Goal: Navigation & Orientation: Find specific page/section

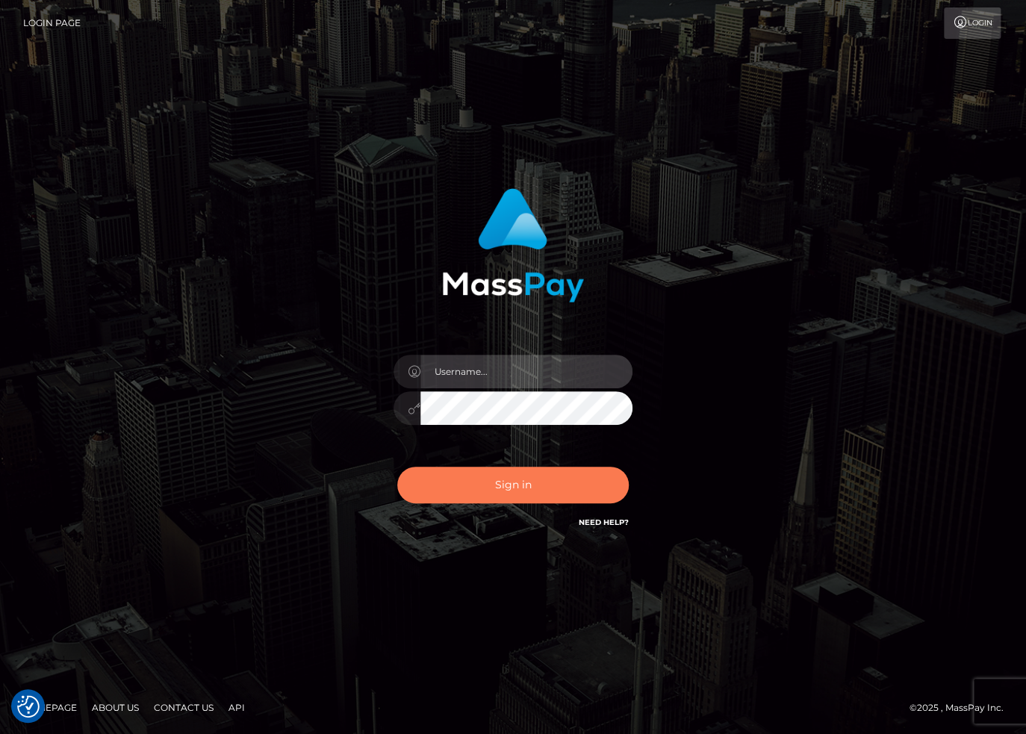
type input "[PERSON_NAME].dlx"
click at [491, 471] on button "Sign in" at bounding box center [513, 485] width 232 height 37
type input "stacie.dlx"
click at [530, 480] on button "Sign in" at bounding box center [513, 485] width 232 height 37
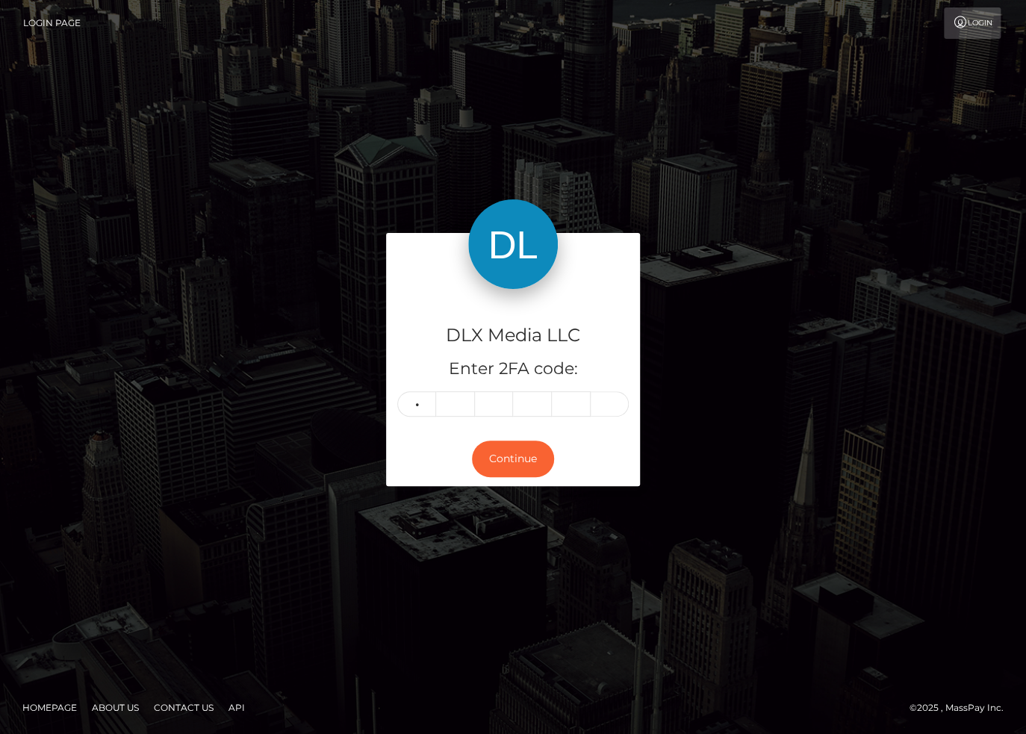
type input "2"
type input "7"
type input "2"
type input "4"
type input "7"
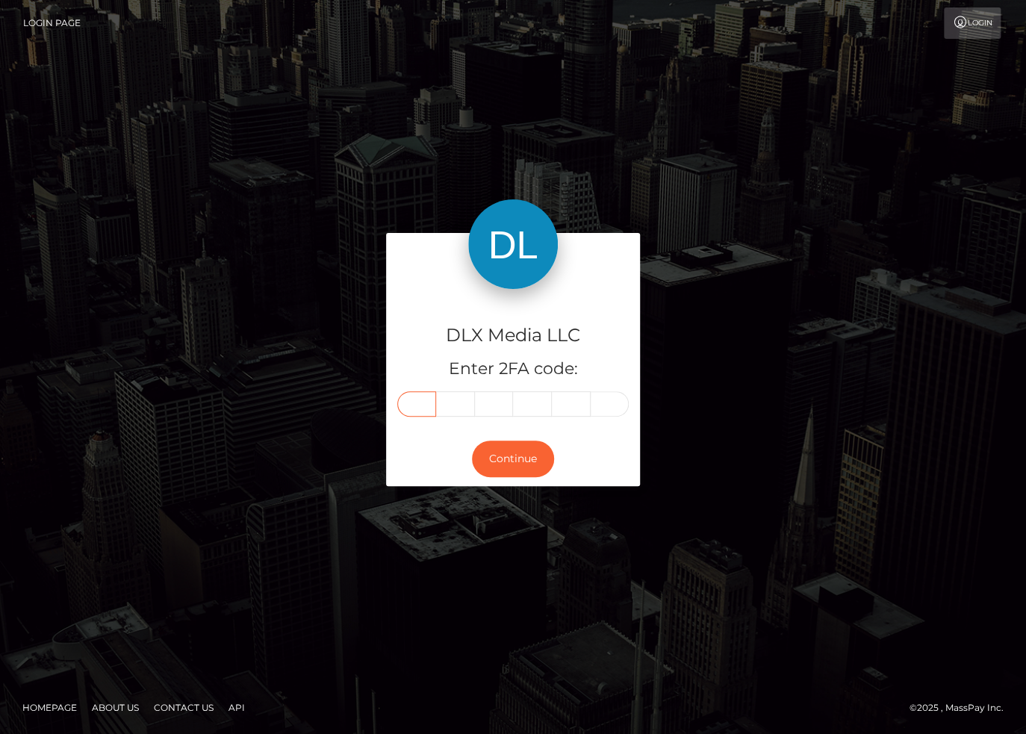
type input "2"
type input "7"
type input "2"
type input "4"
type input "5"
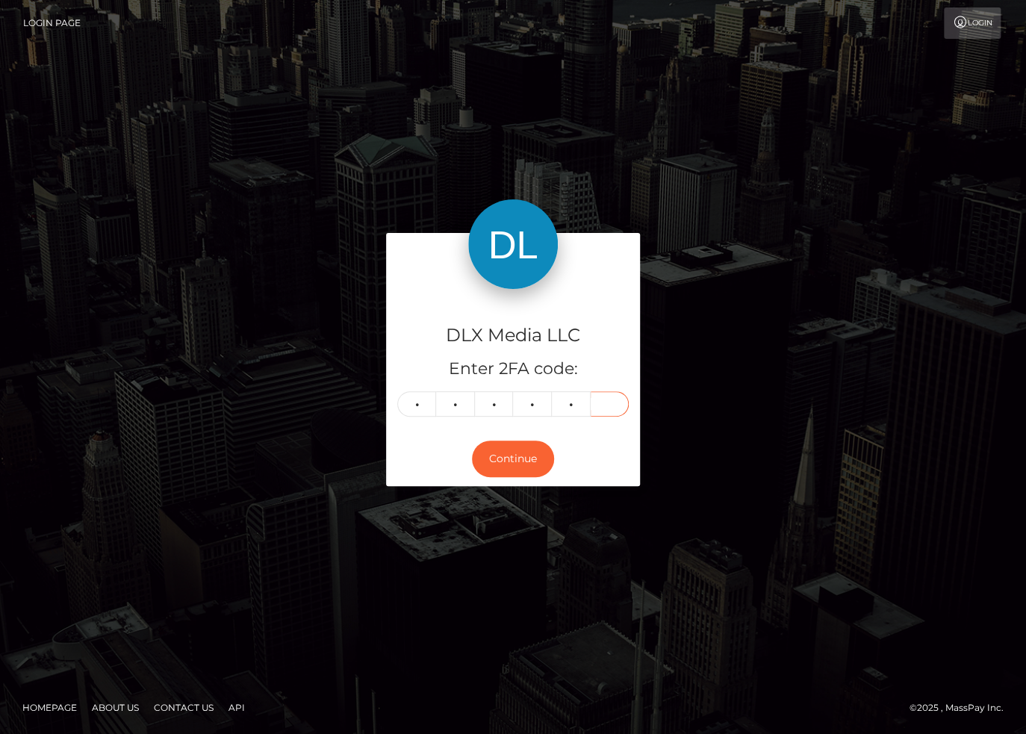
type input "7"
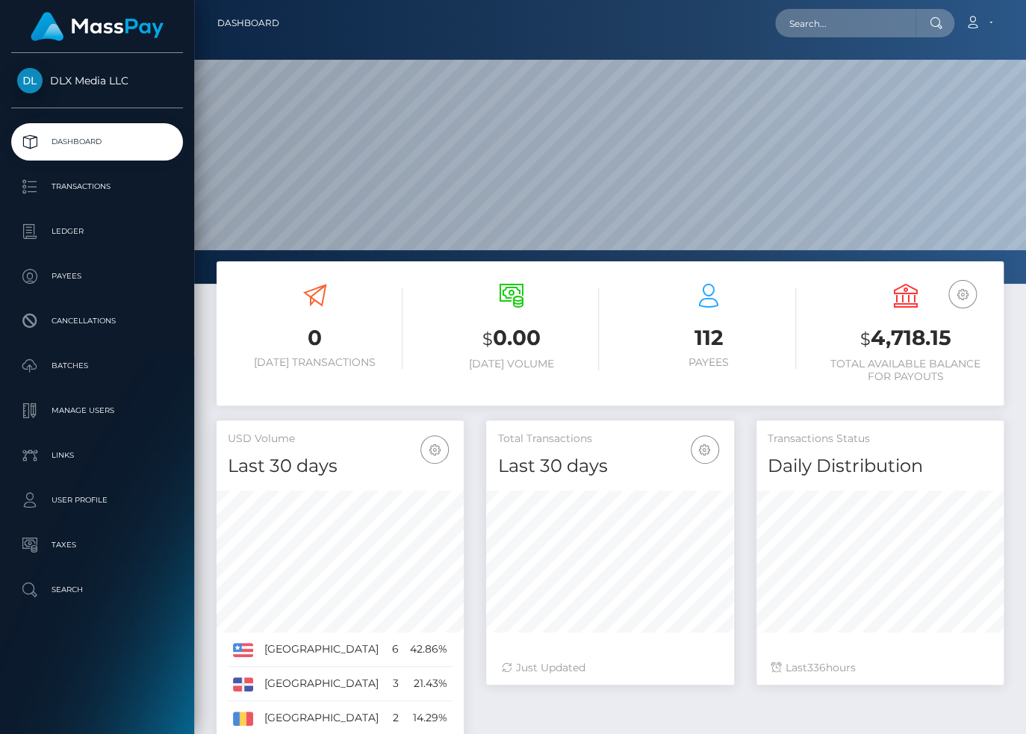
scroll to position [264, 247]
click at [54, 366] on p "Batches" at bounding box center [97, 366] width 160 height 22
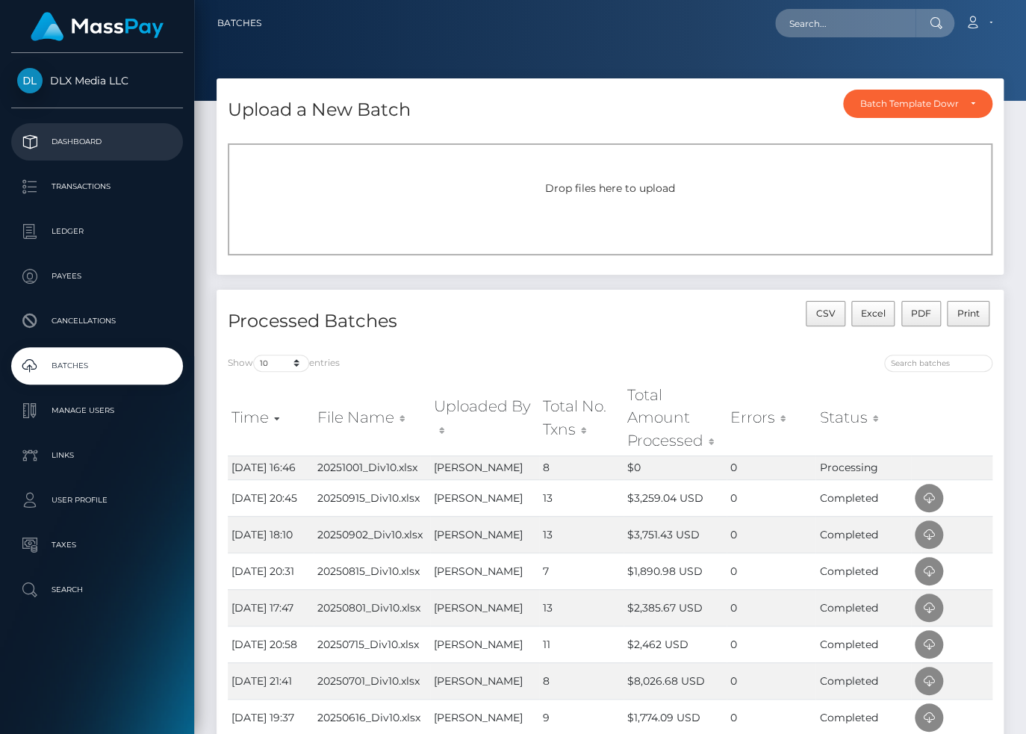
click at [75, 141] on p "Dashboard" at bounding box center [97, 142] width 160 height 22
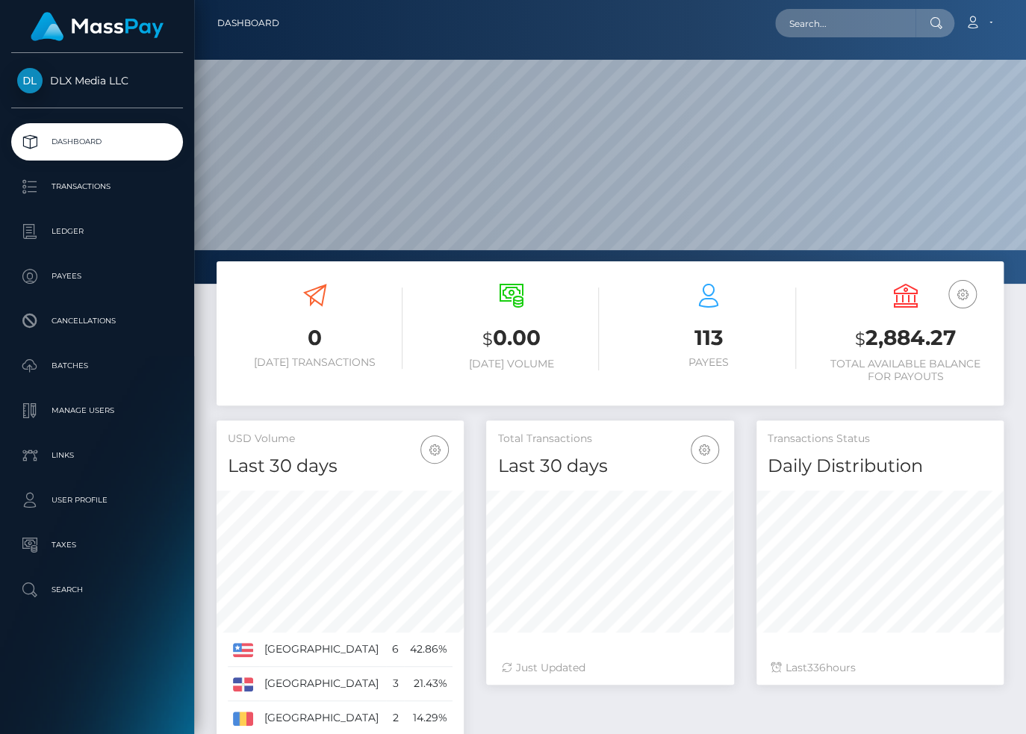
scroll to position [264, 247]
click at [75, 361] on p "Batches" at bounding box center [97, 366] width 160 height 22
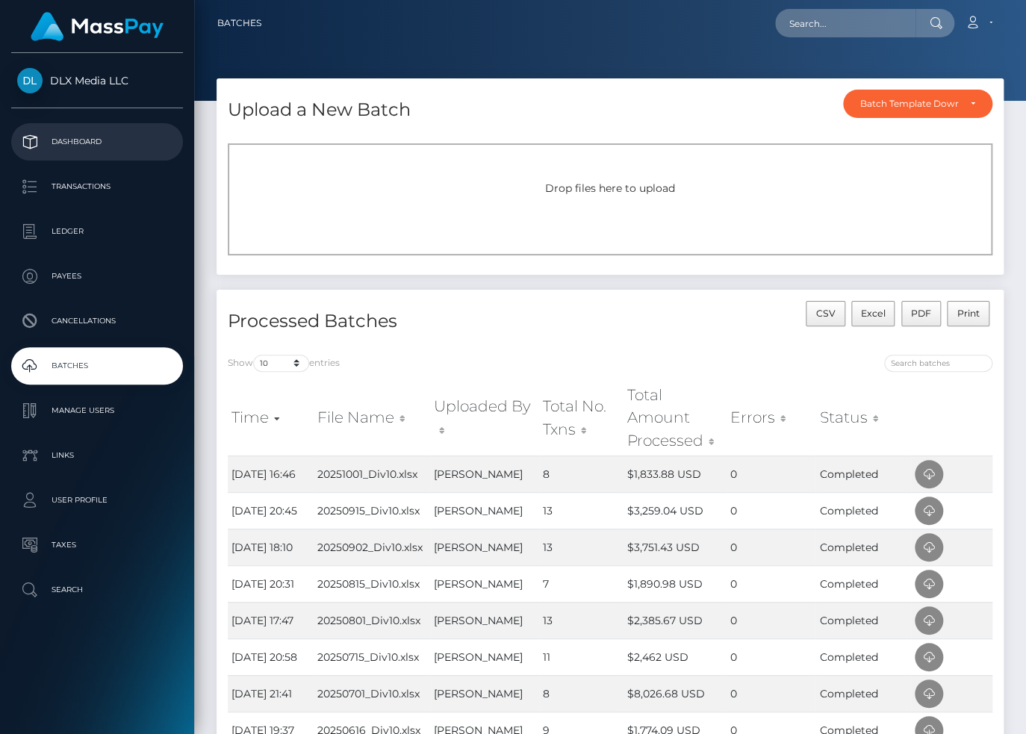
click at [87, 155] on link "Dashboard" at bounding box center [97, 141] width 172 height 37
